Goal: Book appointment/travel/reservation

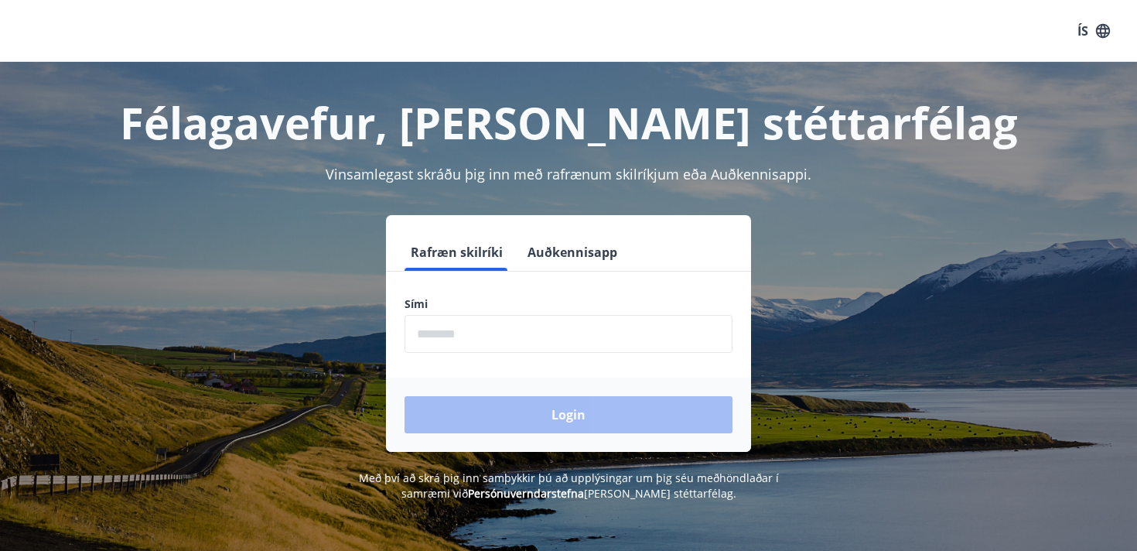
click at [482, 332] on input "phone" at bounding box center [568, 334] width 328 height 38
type input "********"
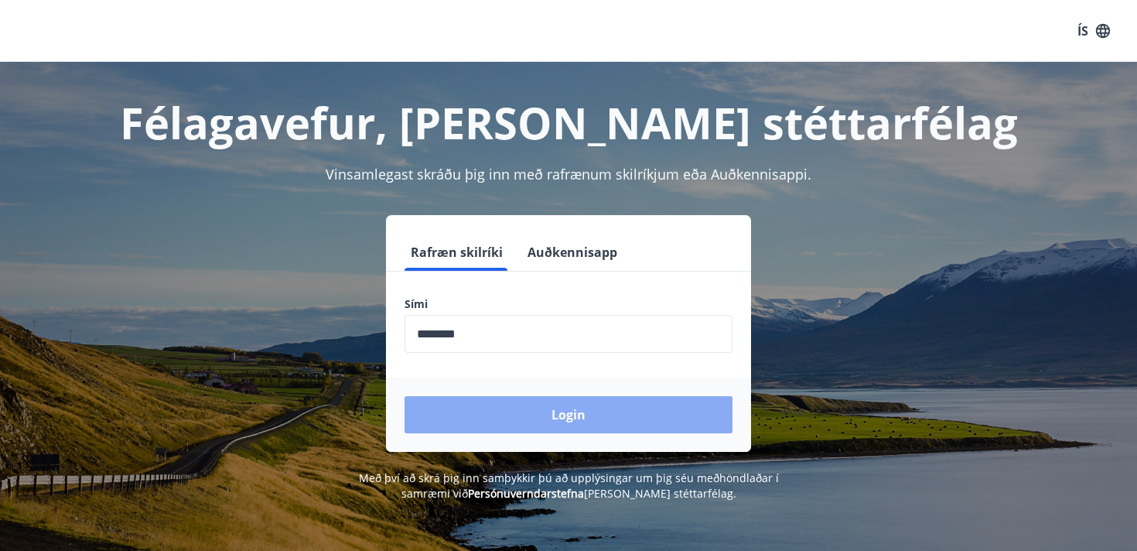
click at [523, 414] on button "Login" at bounding box center [568, 414] width 328 height 37
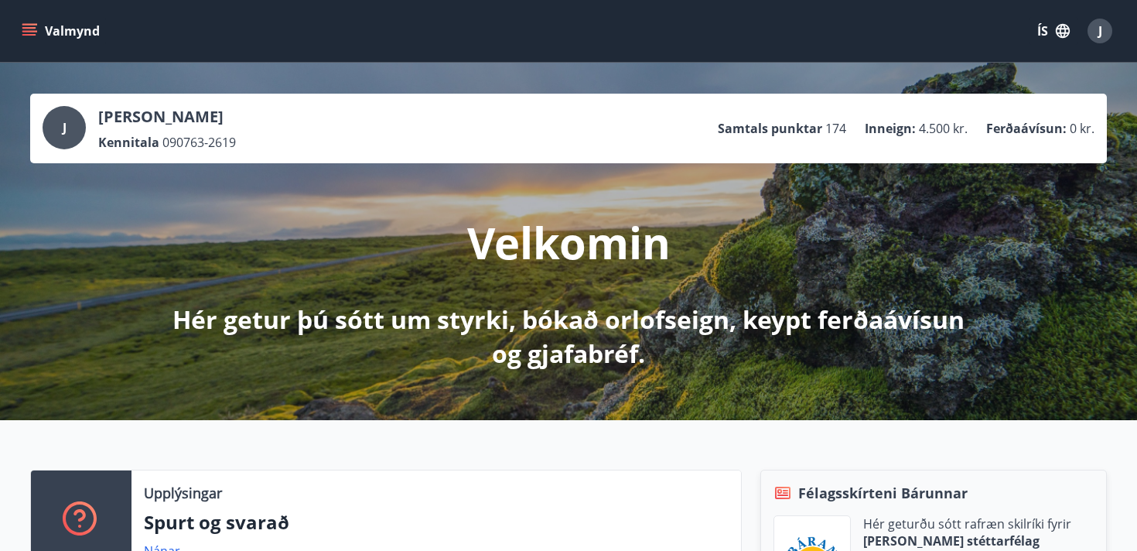
click at [26, 21] on button "Valmynd" at bounding box center [62, 31] width 87 height 28
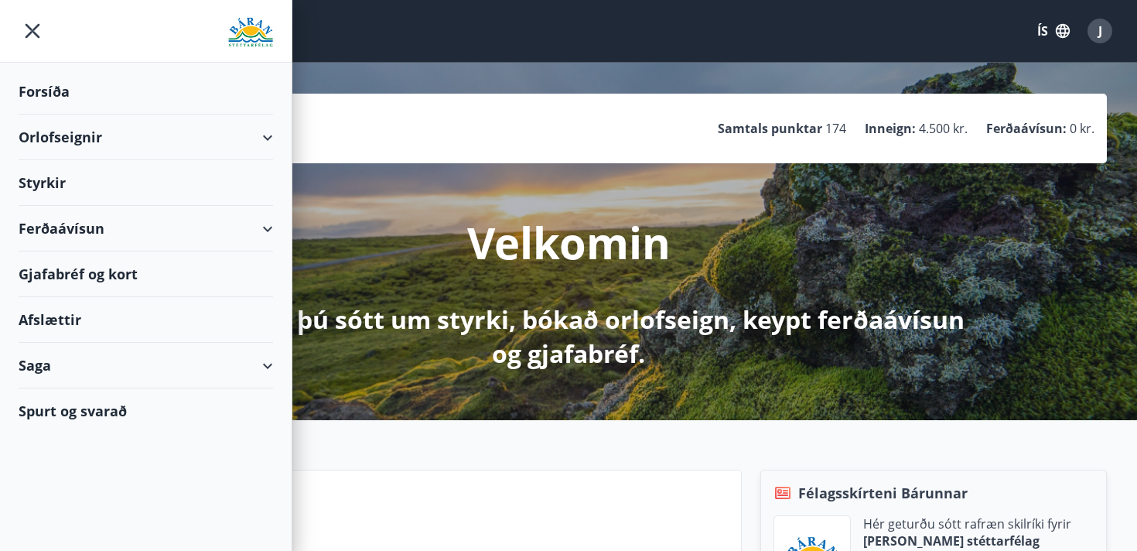
click at [95, 137] on div "Orlofseignir" at bounding box center [146, 137] width 254 height 46
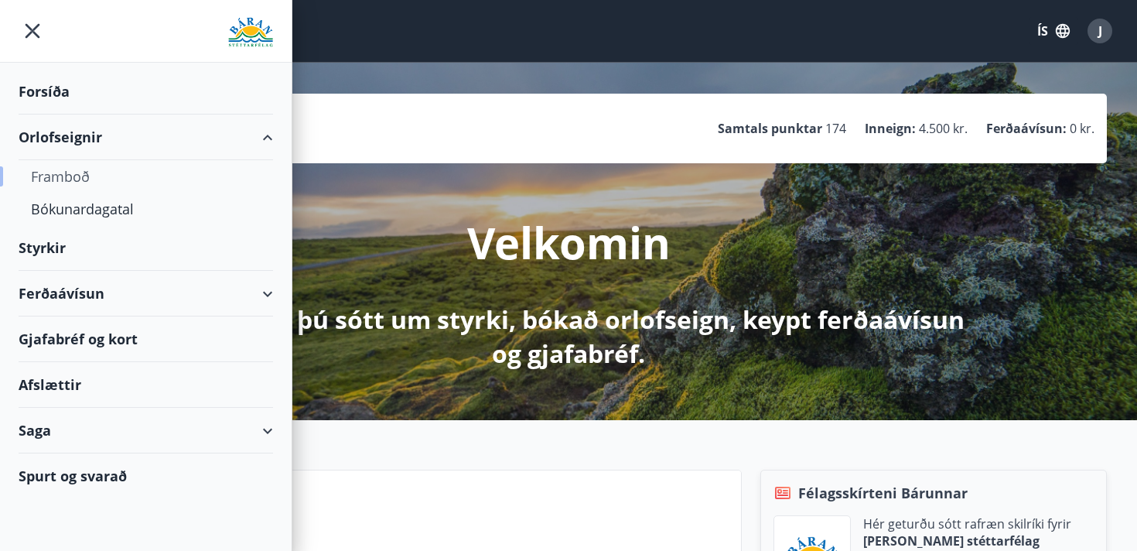
click at [73, 172] on div "Framboð" at bounding box center [146, 176] width 230 height 32
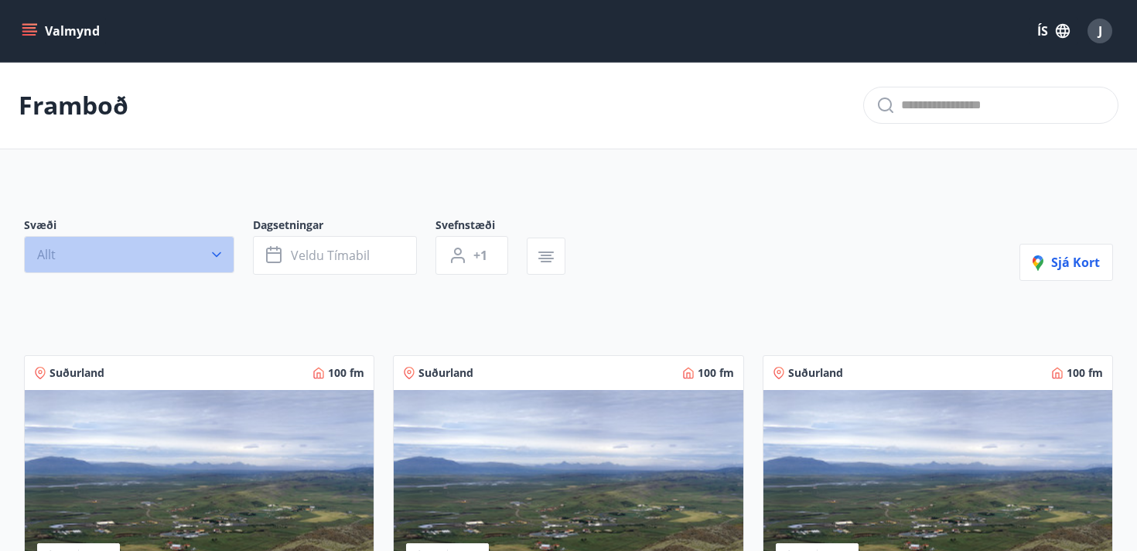
click at [174, 248] on button "Allt" at bounding box center [129, 254] width 210 height 37
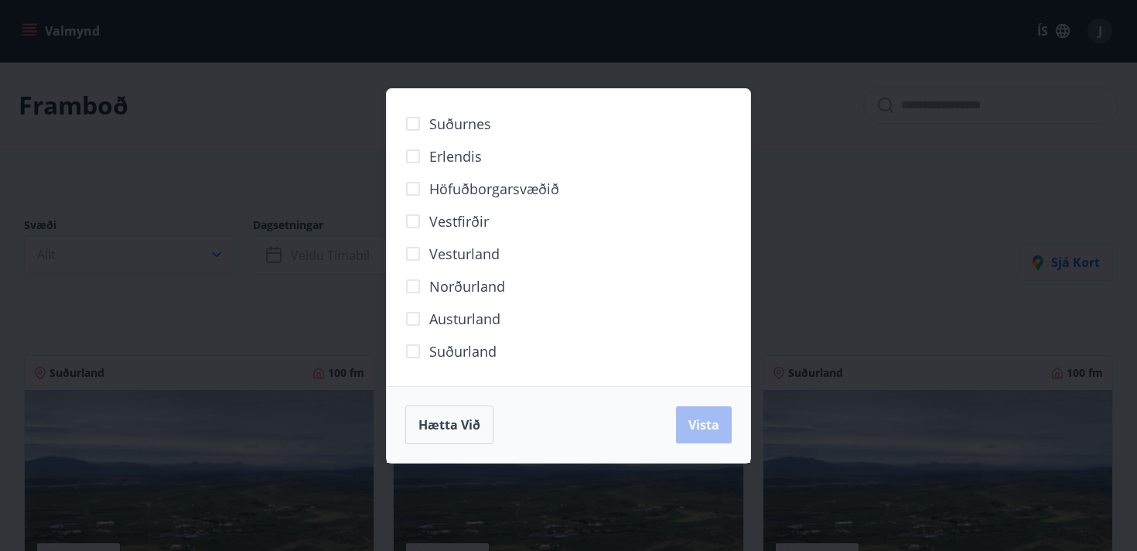
click at [475, 285] on span "Norðurland" at bounding box center [467, 286] width 76 height 20
click at [704, 425] on span "Vista" at bounding box center [703, 424] width 31 height 17
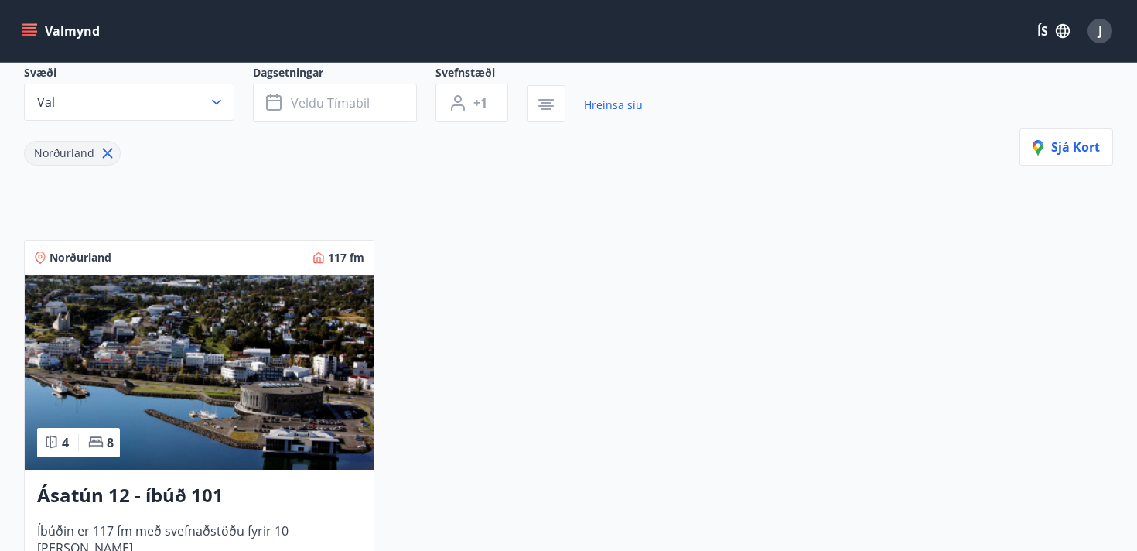
scroll to position [134, 0]
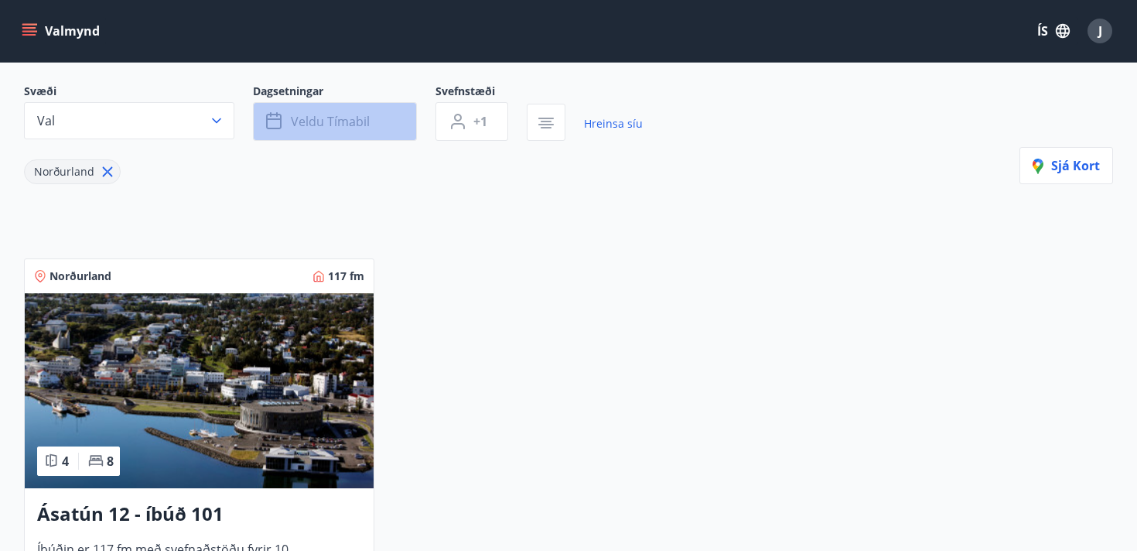
click at [350, 122] on span "Veldu tímabil" at bounding box center [330, 121] width 79 height 17
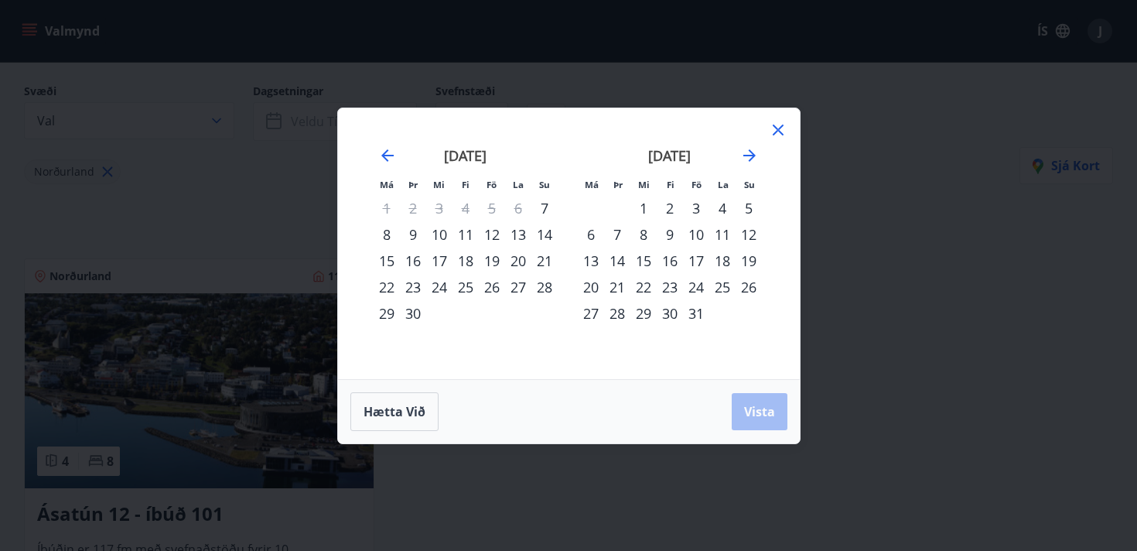
click at [751, 260] on div "19" at bounding box center [748, 260] width 26 height 26
click at [695, 287] on div "24" at bounding box center [696, 287] width 26 height 26
click at [750, 414] on span "Vista" at bounding box center [759, 411] width 31 height 17
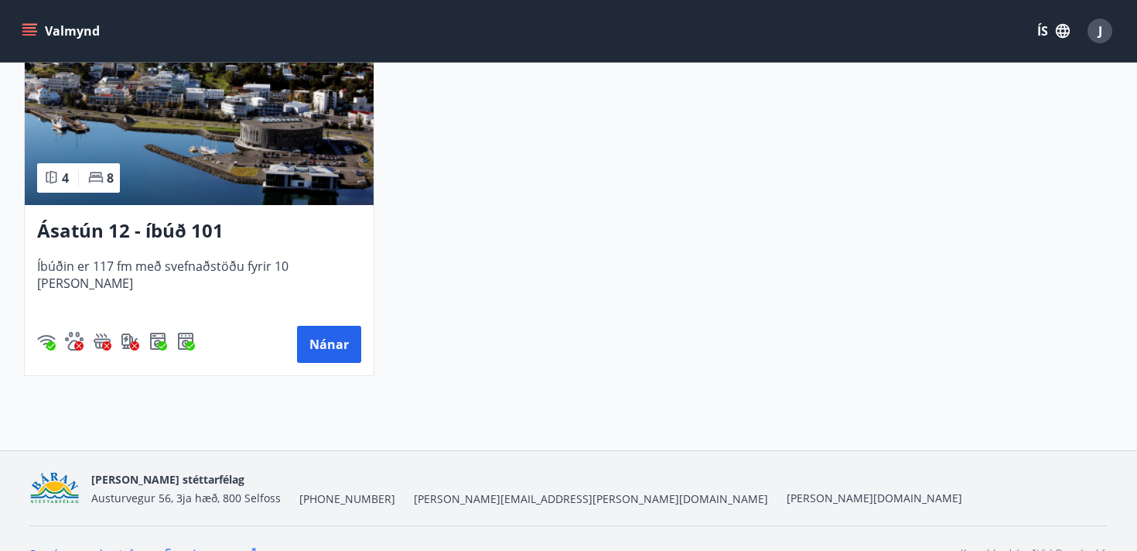
click at [203, 159] on img at bounding box center [199, 107] width 349 height 195
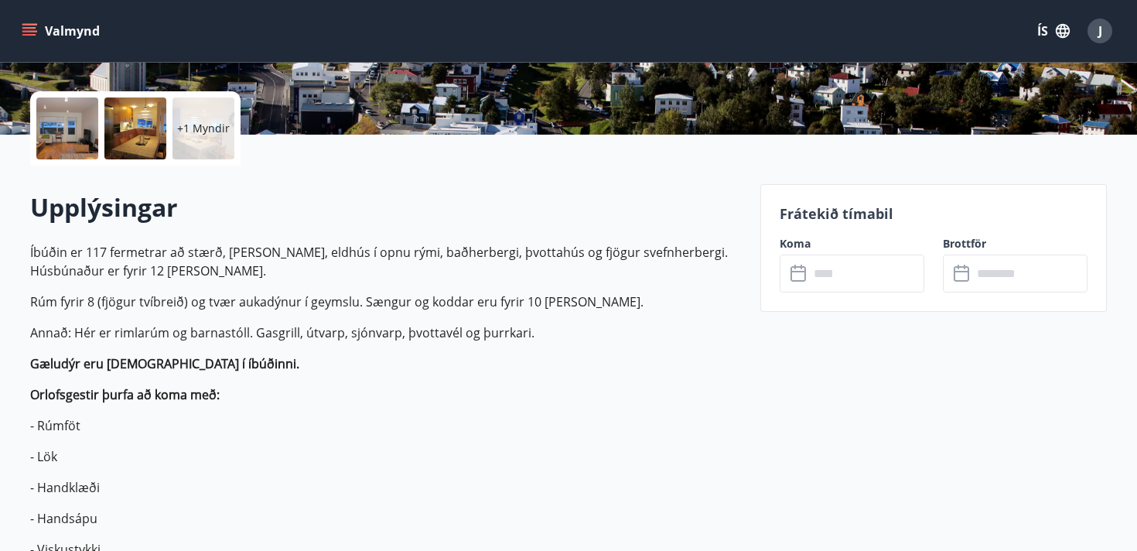
scroll to position [332, 0]
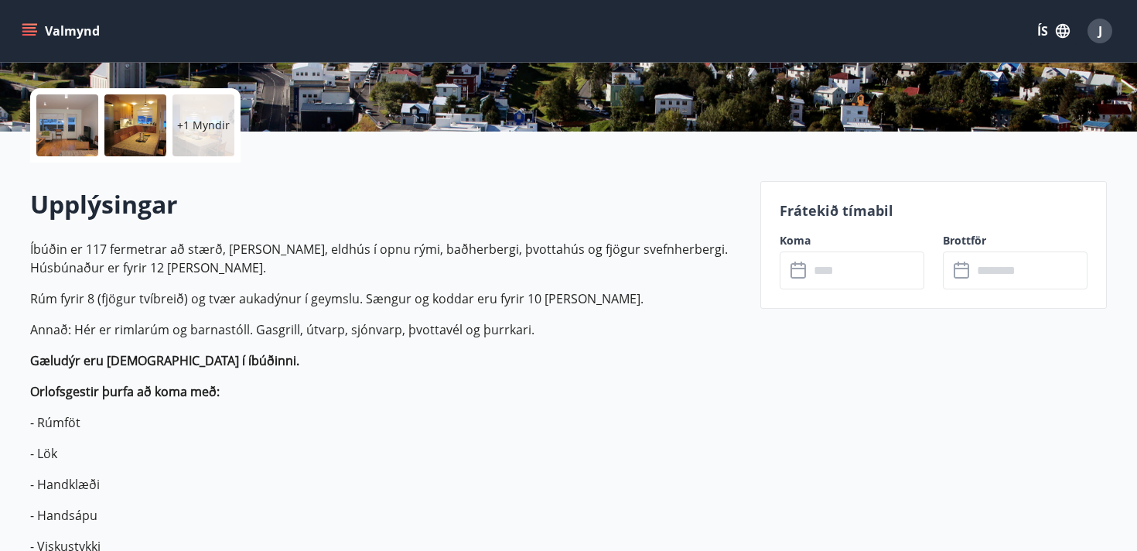
click at [824, 285] on input "text" at bounding box center [866, 270] width 115 height 38
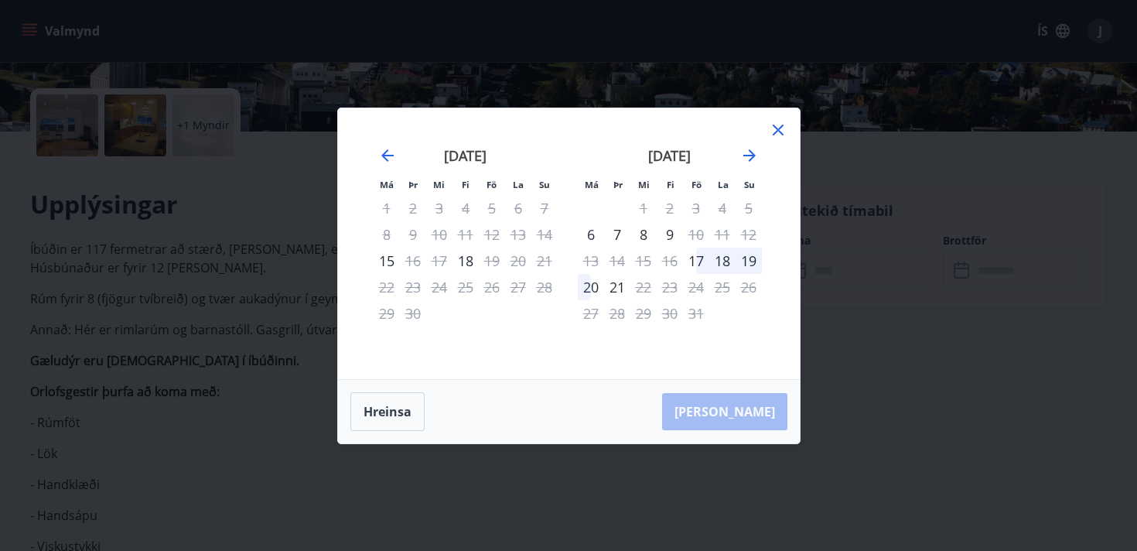
click at [752, 259] on div "19" at bounding box center [748, 260] width 26 height 26
click at [779, 124] on icon at bounding box center [778, 130] width 19 height 19
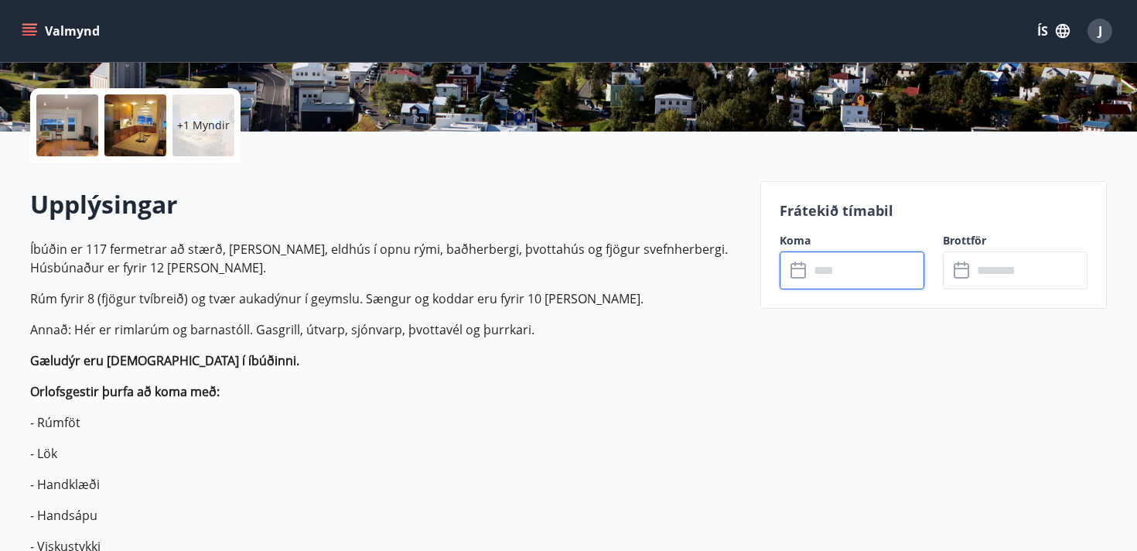
click at [1106, 31] on div "J" at bounding box center [1099, 31] width 25 height 25
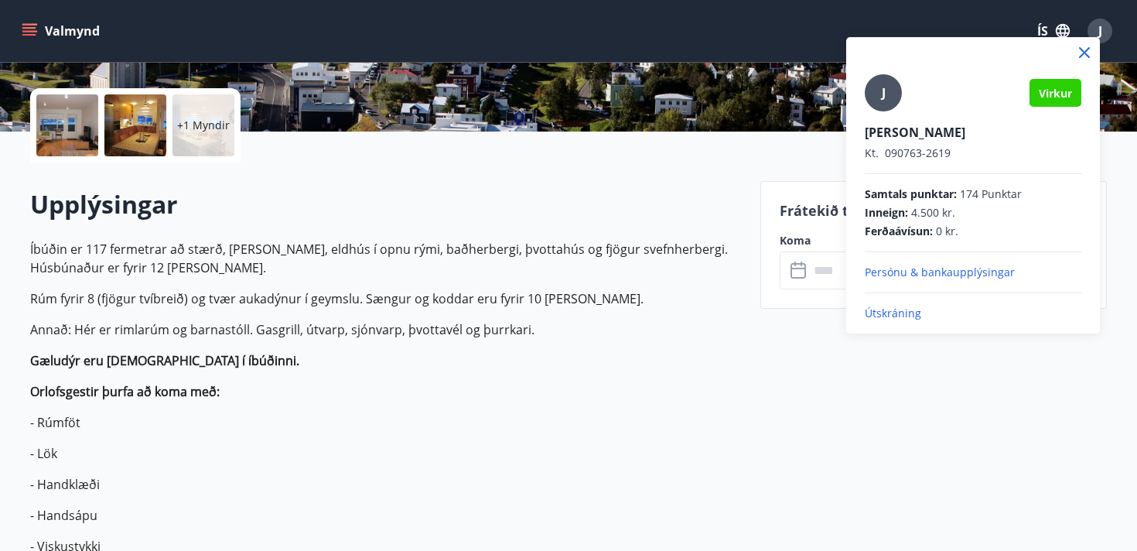
click at [895, 319] on p "Útskráning" at bounding box center [972, 312] width 216 height 15
